Goal: Information Seeking & Learning: Learn about a topic

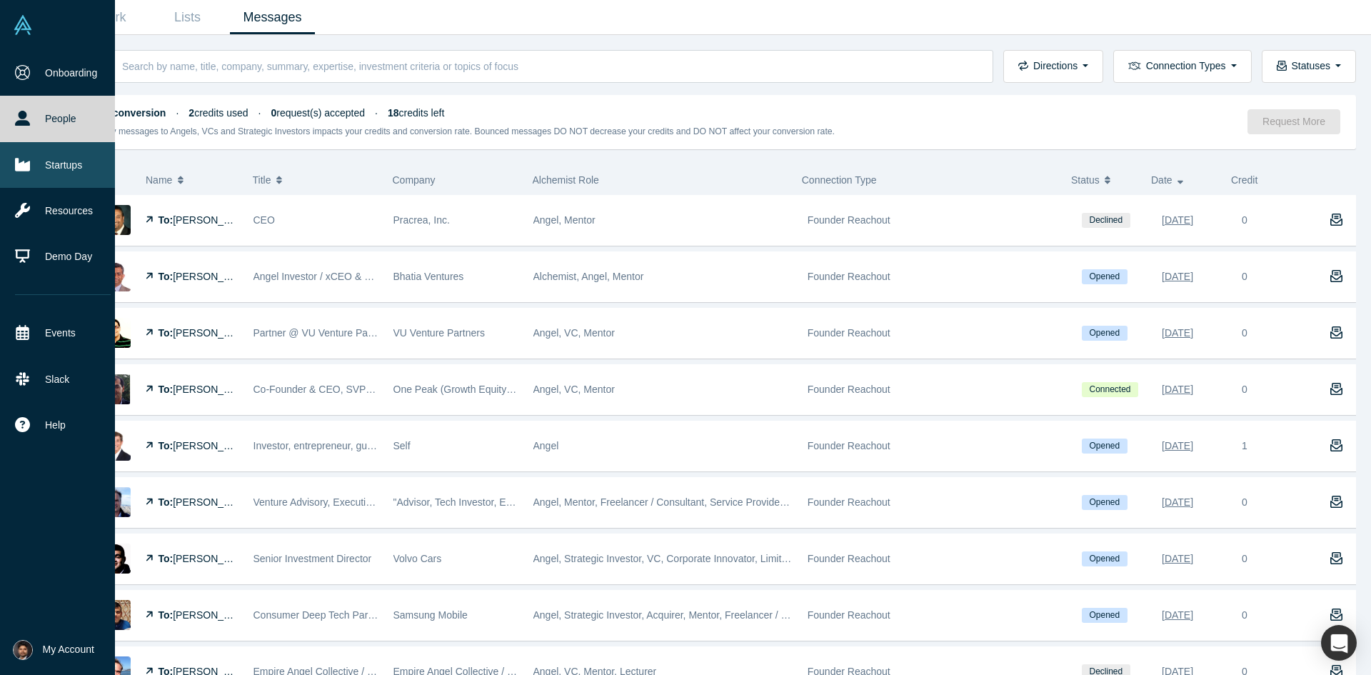
click at [29, 165] on icon at bounding box center [22, 164] width 15 height 13
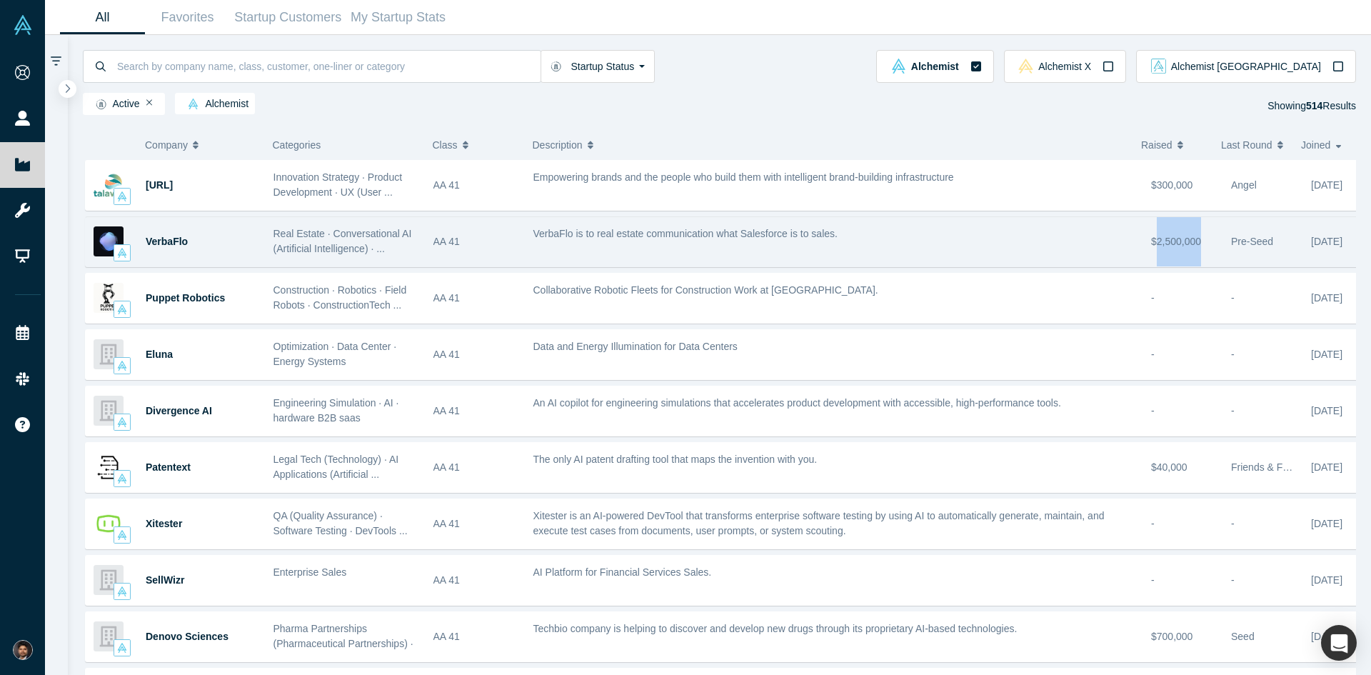
drag, startPoint x: 1146, startPoint y: 245, endPoint x: 1186, endPoint y: 249, distance: 40.2
click at [1186, 247] on span "$2,500,000" at bounding box center [1176, 241] width 50 height 11
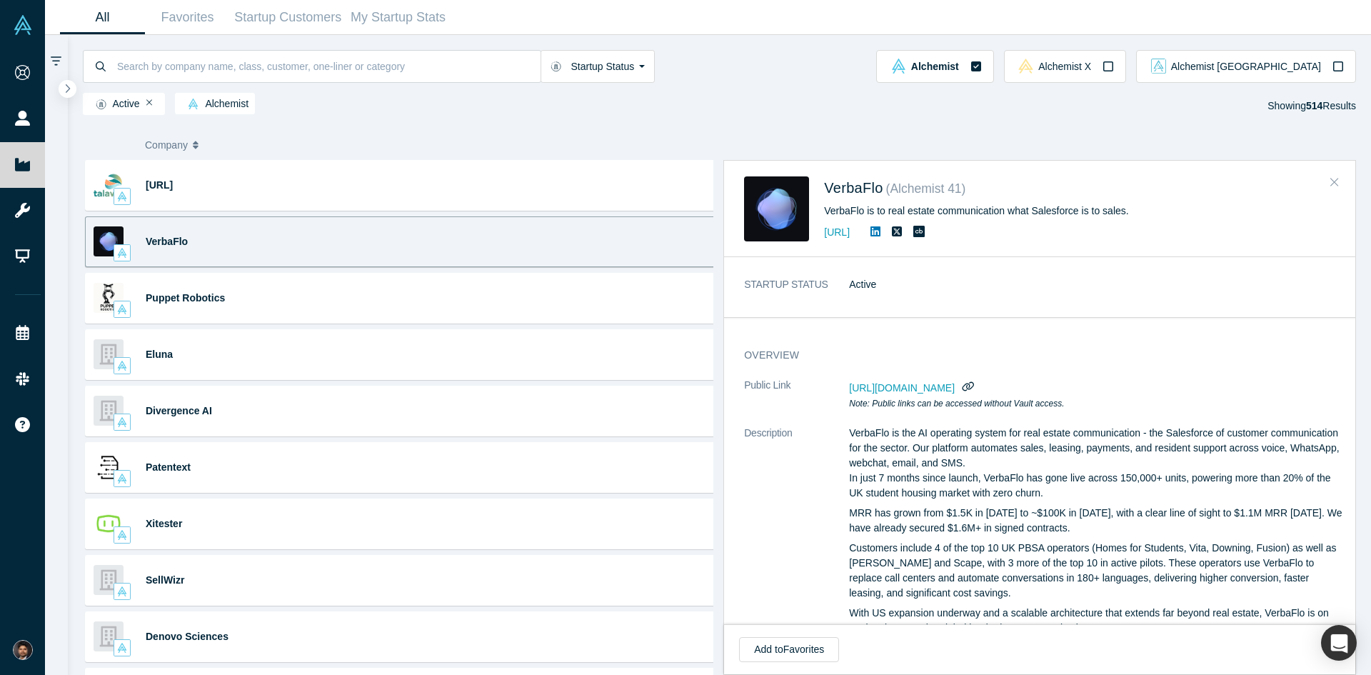
click at [1331, 188] on icon "Close" at bounding box center [1335, 182] width 9 height 13
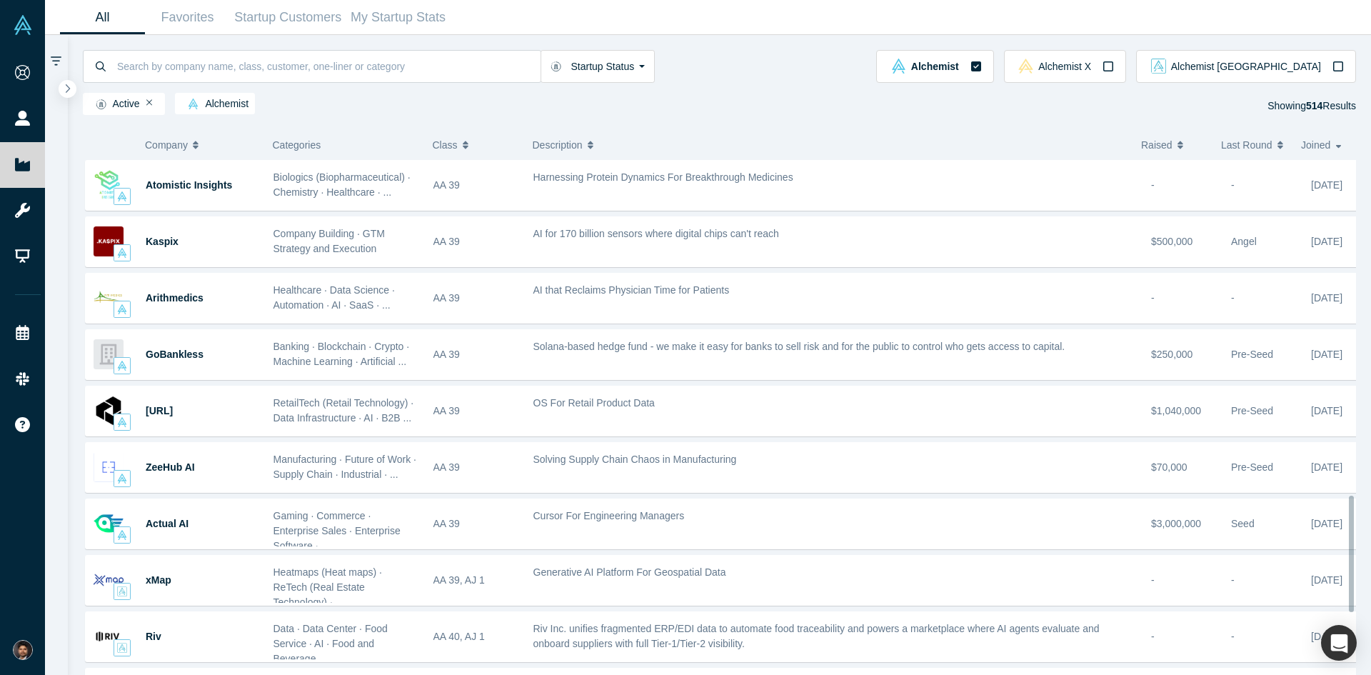
scroll to position [1489, 0]
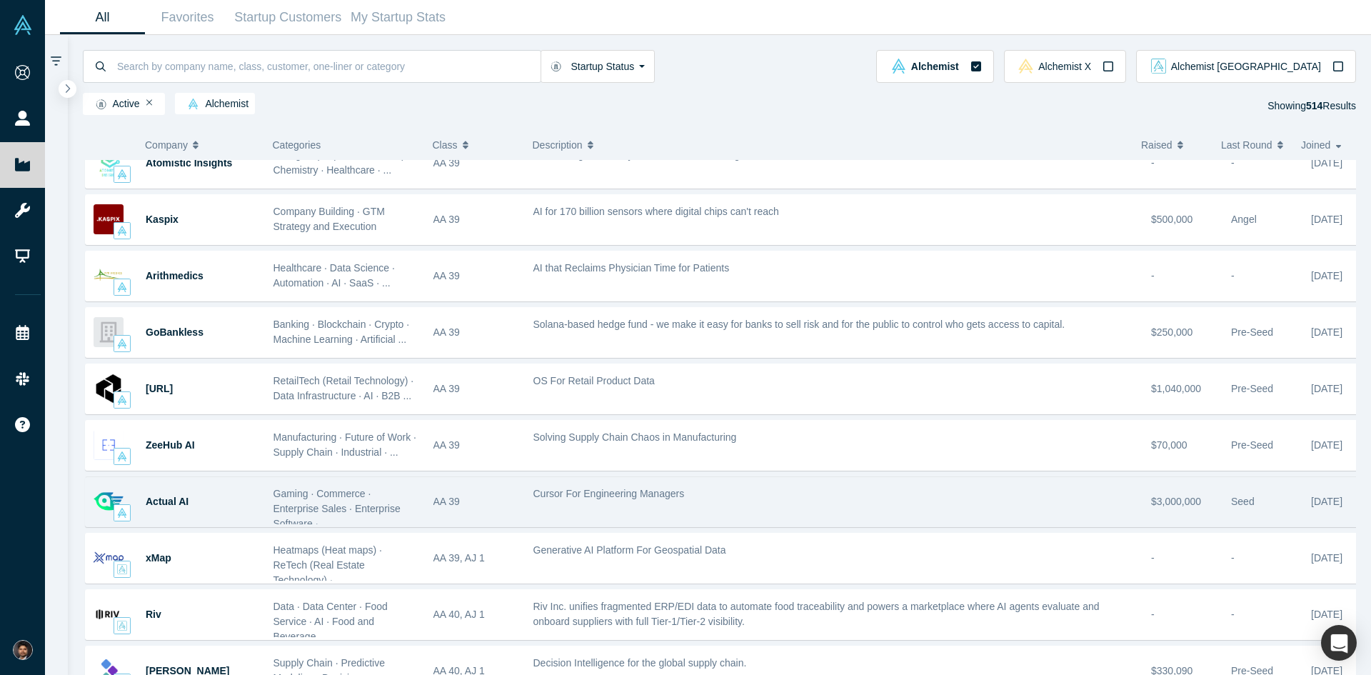
click at [1026, 496] on div "Cursor For Engineering Managers" at bounding box center [836, 493] width 604 height 15
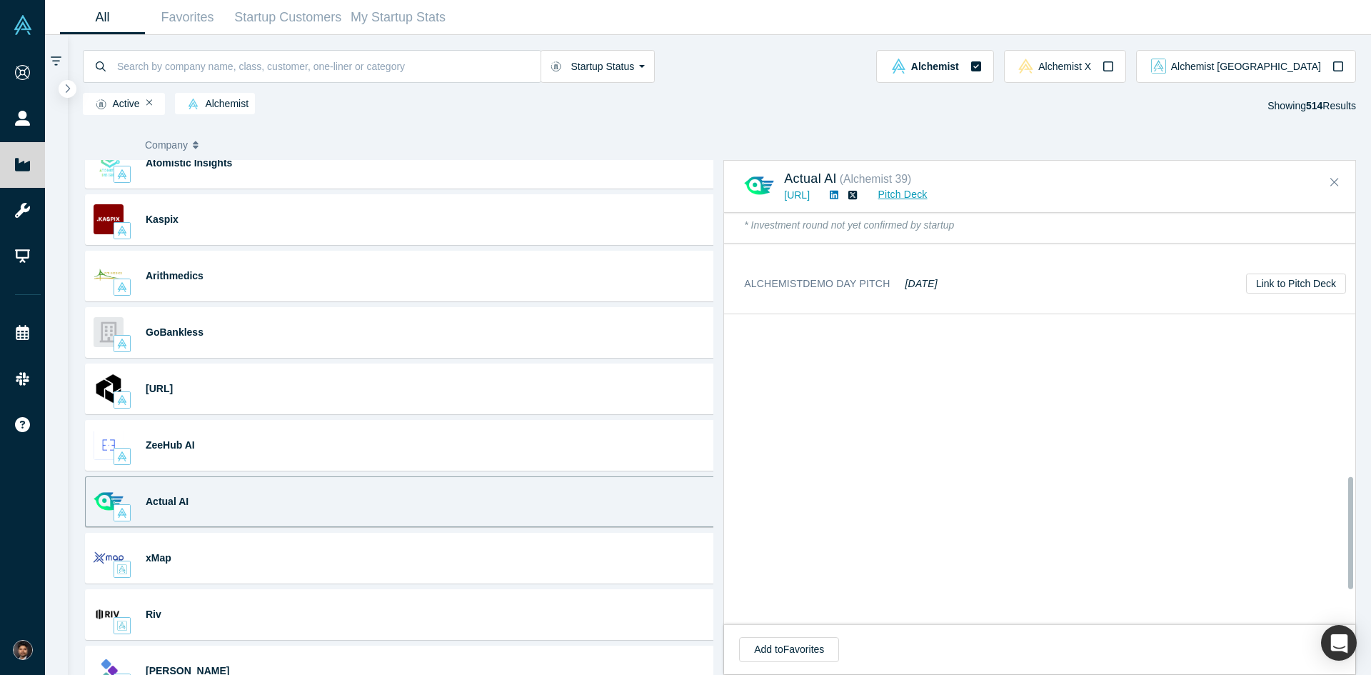
scroll to position [1071, 0]
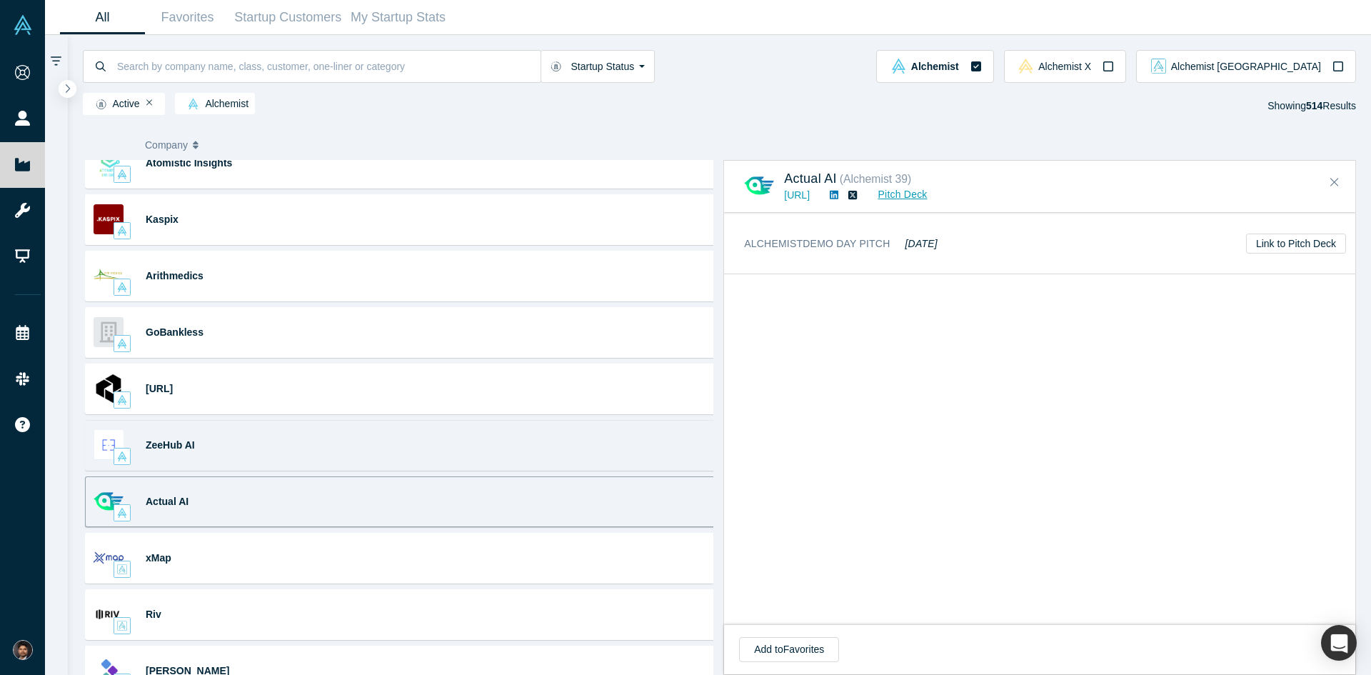
click at [459, 450] on div "ZeeHub AI Manufacturing · Future of Work · Supply Chain · Industrial · ... Solv…" at bounding box center [403, 445] width 637 height 51
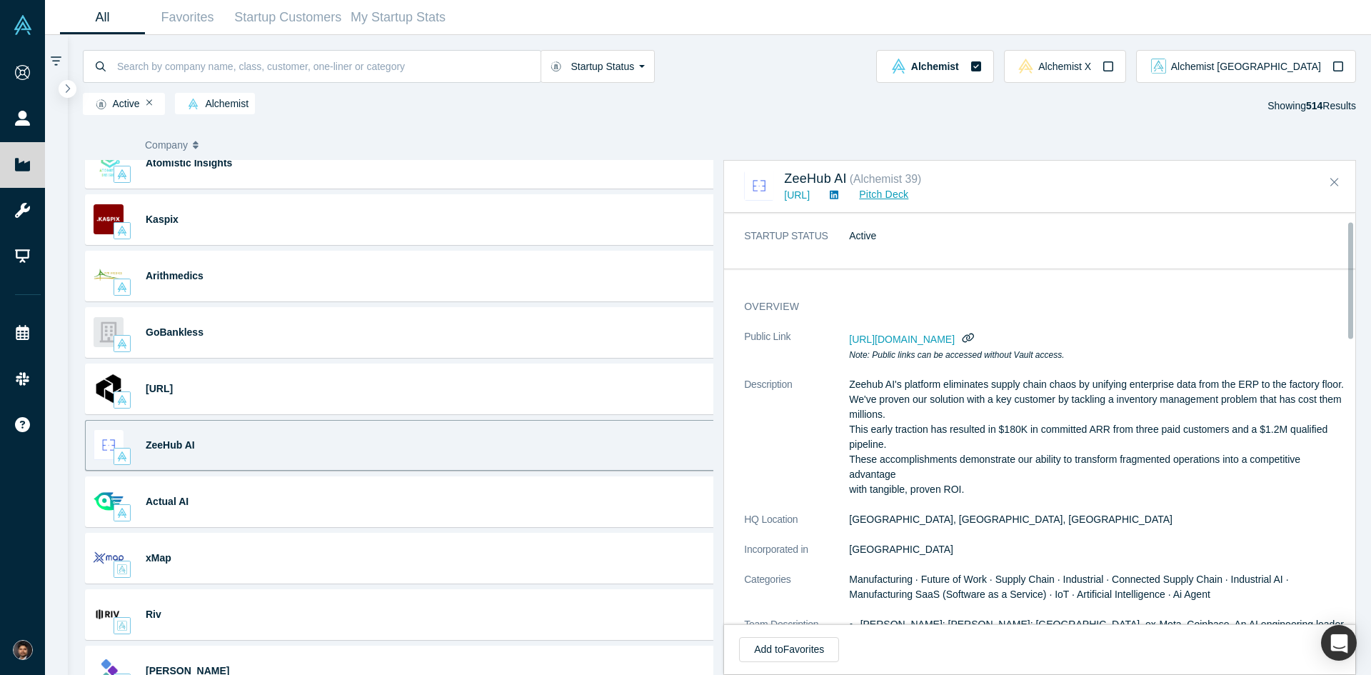
scroll to position [0, 0]
